Goal: Find specific page/section

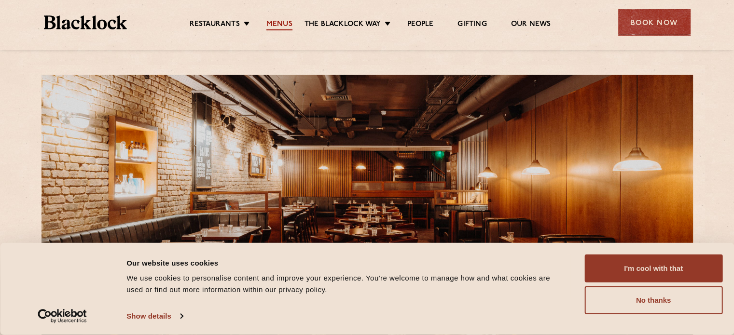
click at [280, 22] on link "Menus" at bounding box center [279, 25] width 26 height 11
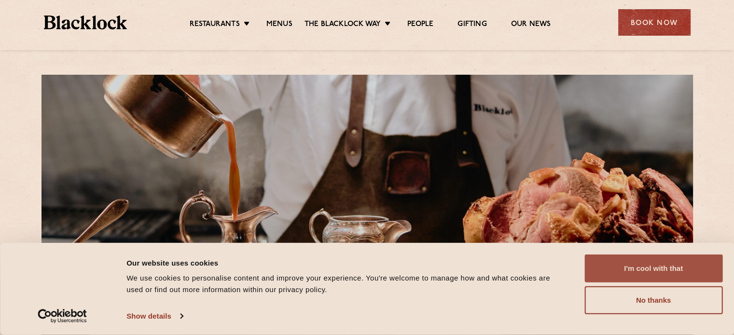
click at [641, 265] on button "I'm cool with that" at bounding box center [653, 269] width 138 height 28
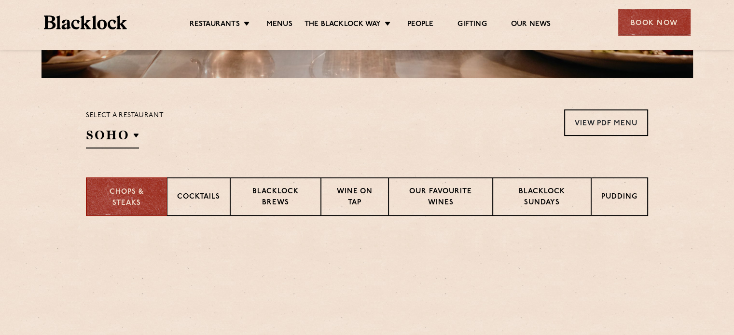
scroll to position [386, 0]
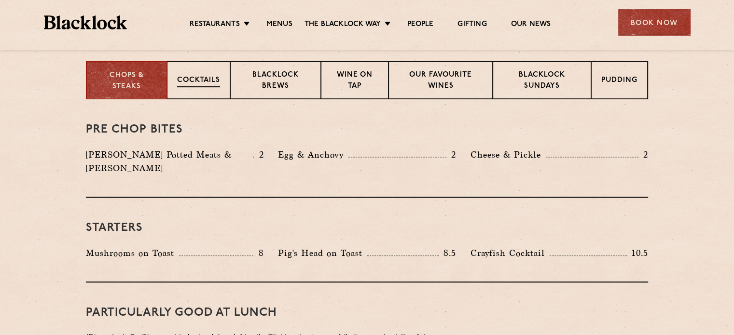
click at [191, 84] on p "Cocktails" at bounding box center [198, 81] width 43 height 12
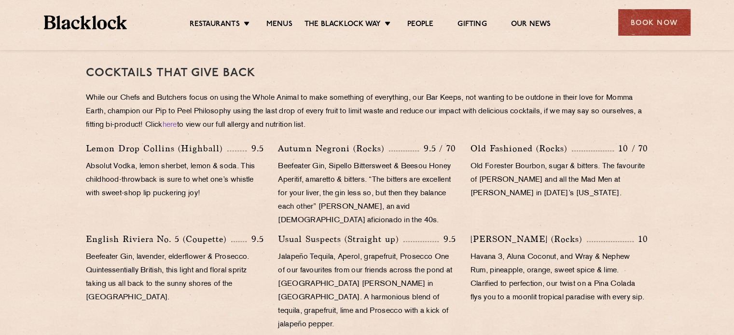
scroll to position [434, 0]
